Goal: Communication & Community: Answer question/provide support

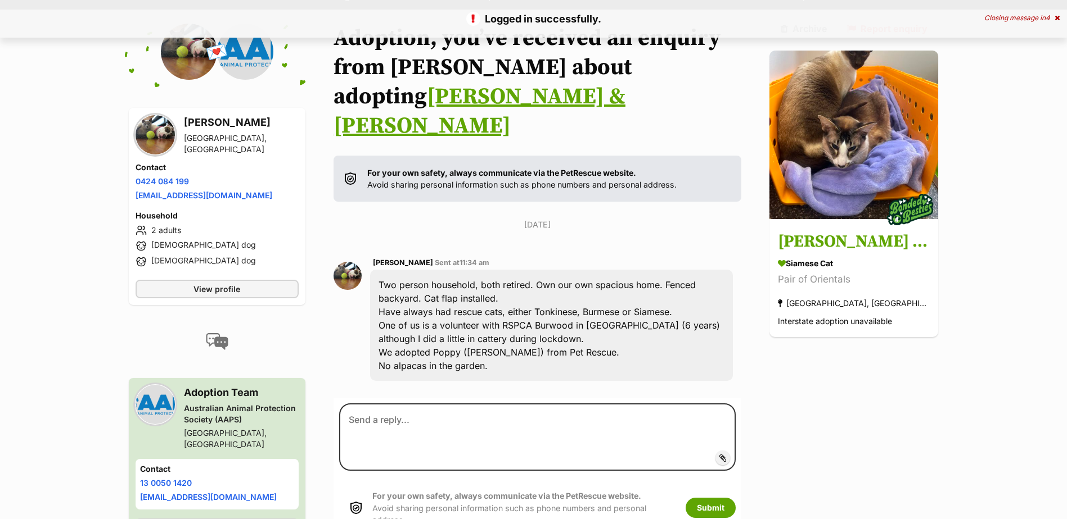
scroll to position [119, 0]
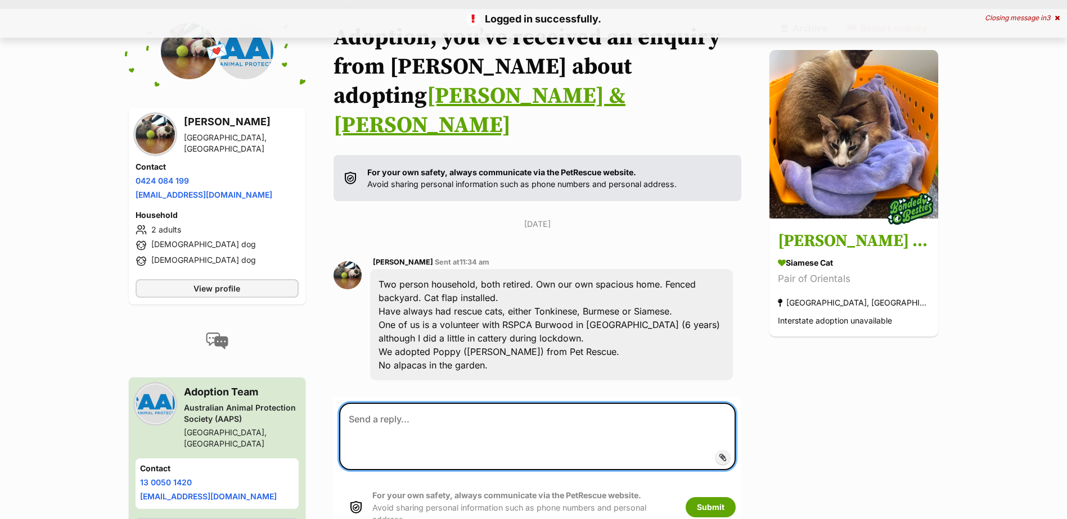
click at [393, 403] on textarea at bounding box center [537, 436] width 397 height 67
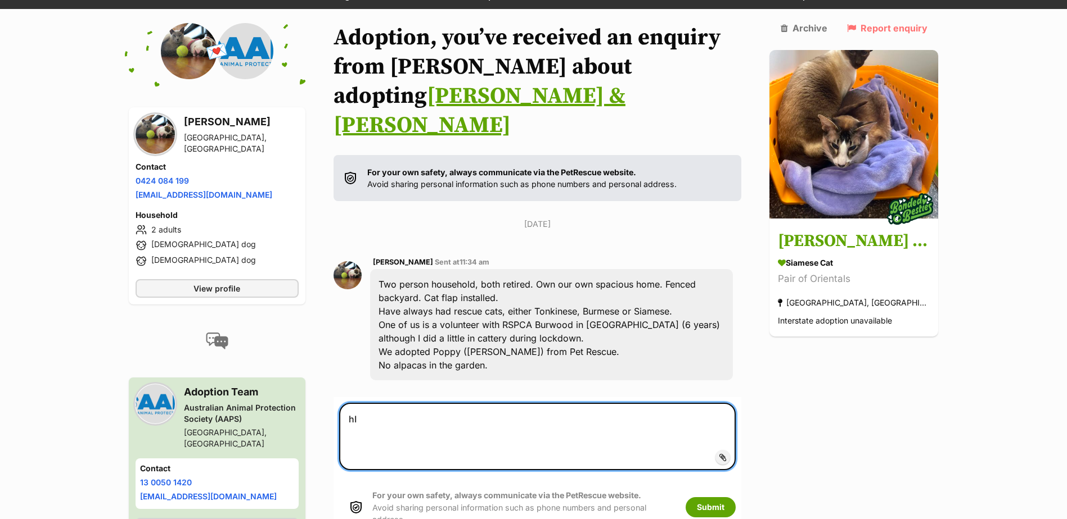
type textarea "h"
click at [496, 403] on textarea "Hi [PERSON_NAME], Thank you for your enquiry" at bounding box center [537, 436] width 397 height 67
click at [523, 403] on textarea "Hi [PERSON_NAME], Thank you for your enquiry regarding" at bounding box center [537, 436] width 397 height 67
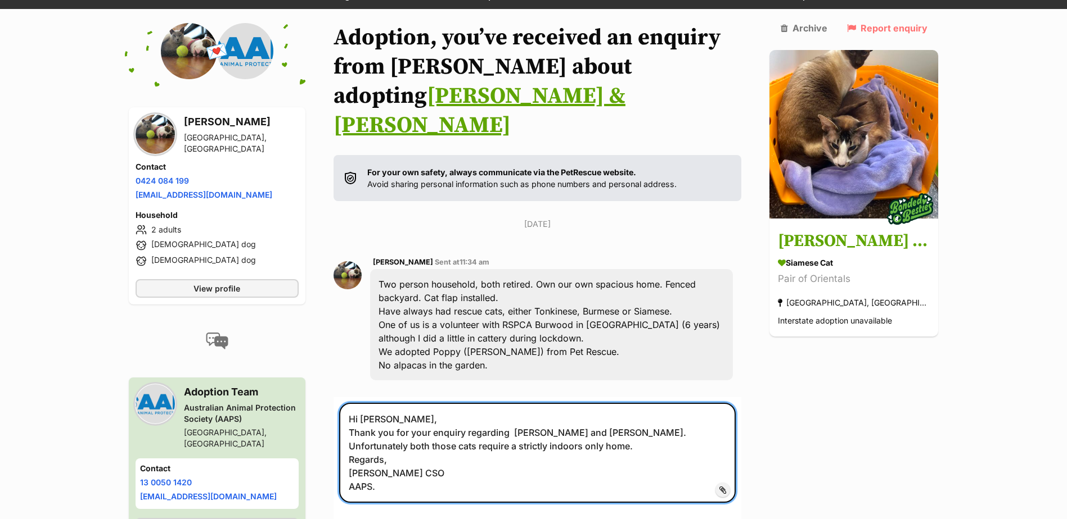
type textarea "Hi [PERSON_NAME], Thank you for your enquiry regarding [PERSON_NAME] and [PERSO…"
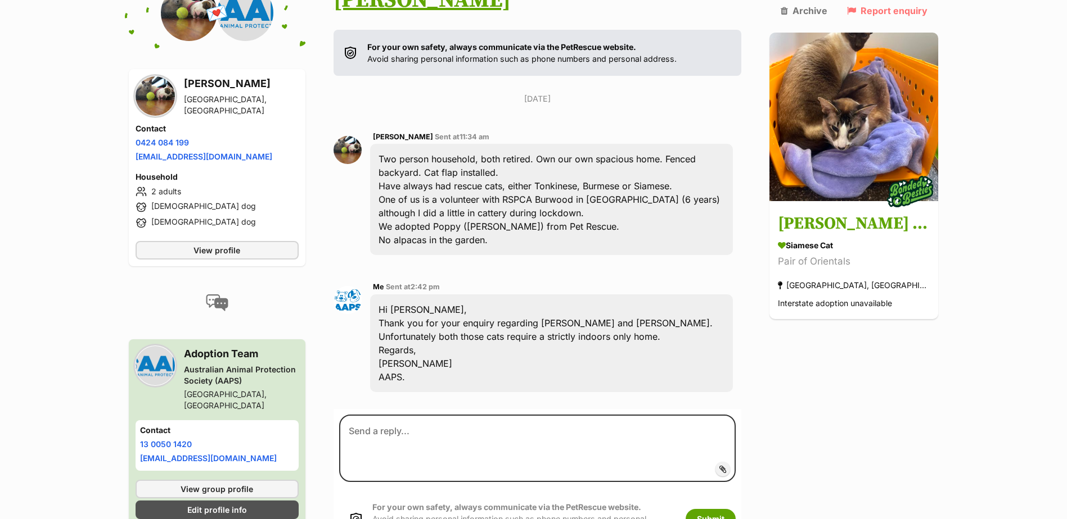
scroll to position [263, 0]
